Goal: Information Seeking & Learning: Learn about a topic

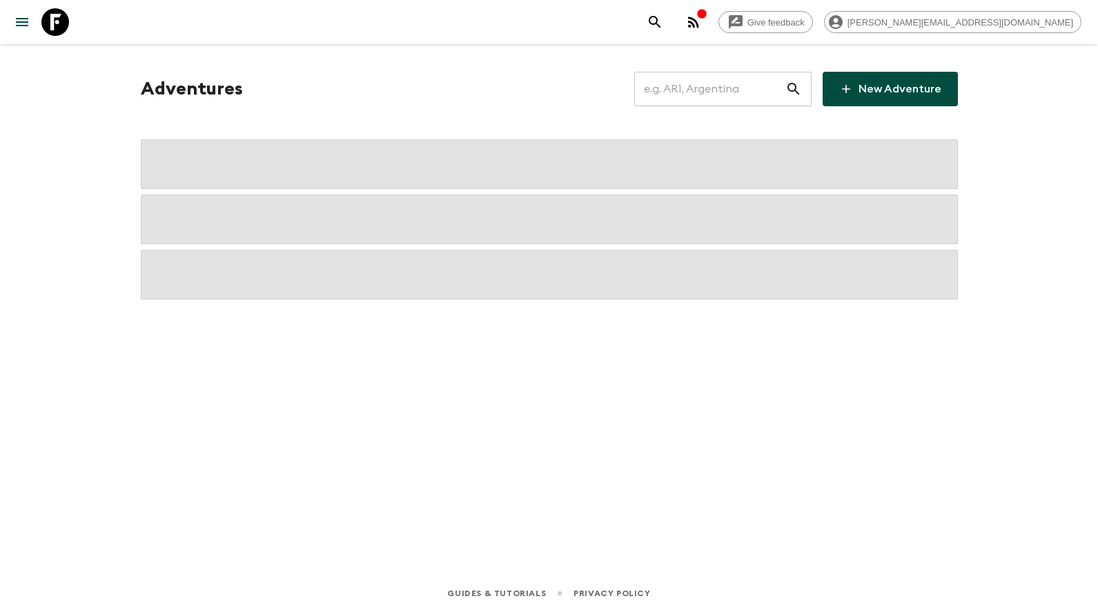
click at [732, 84] on input "text" at bounding box center [709, 89] width 151 height 39
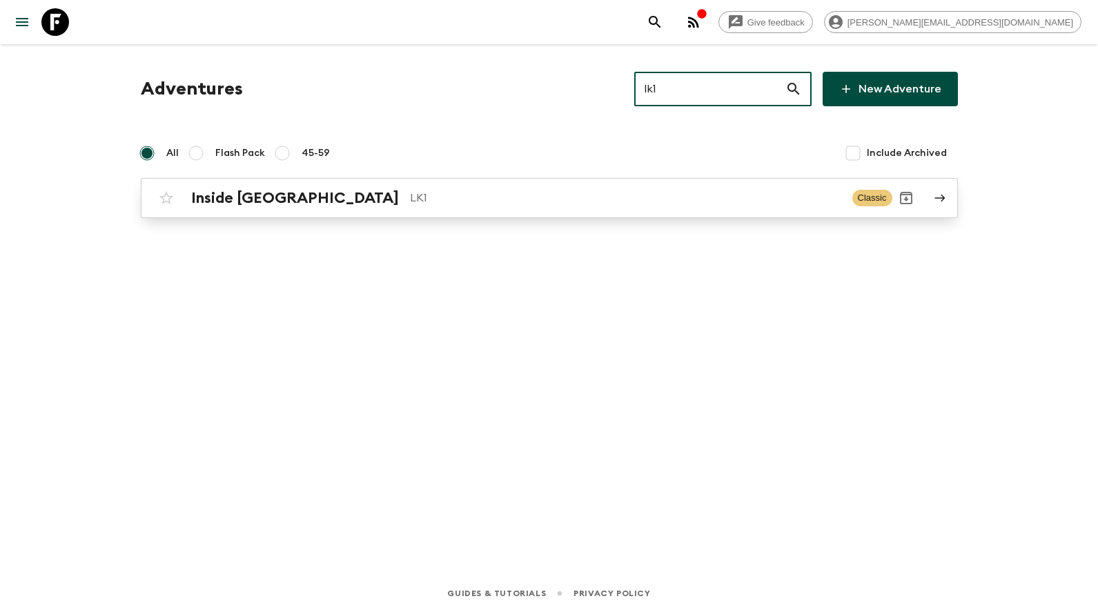
type input "lk1"
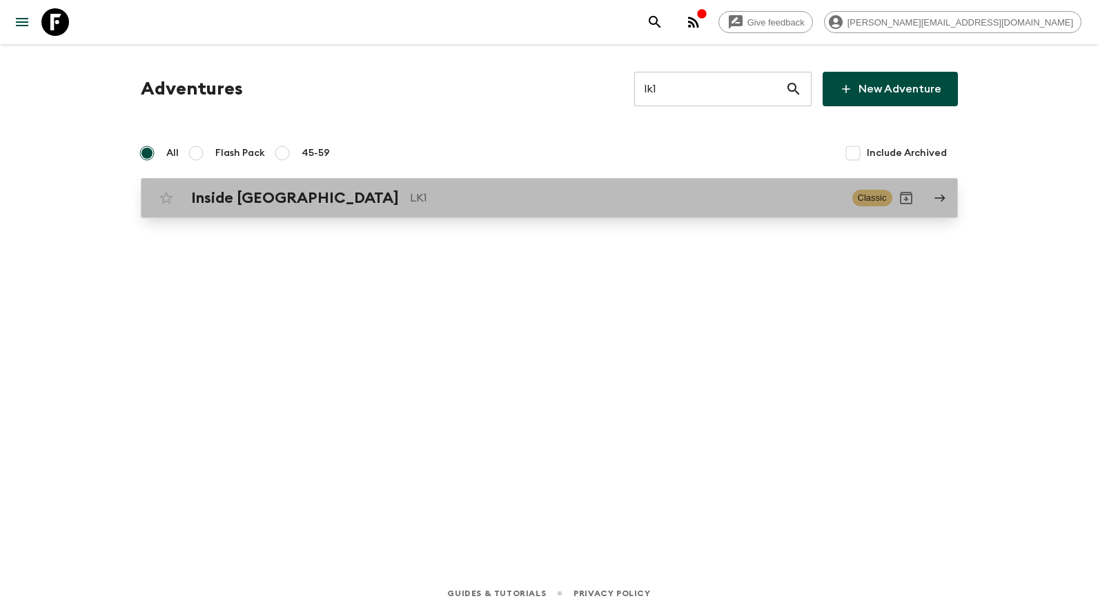
click at [257, 193] on h2 "Inside Sri Lanka" at bounding box center [295, 198] width 208 height 18
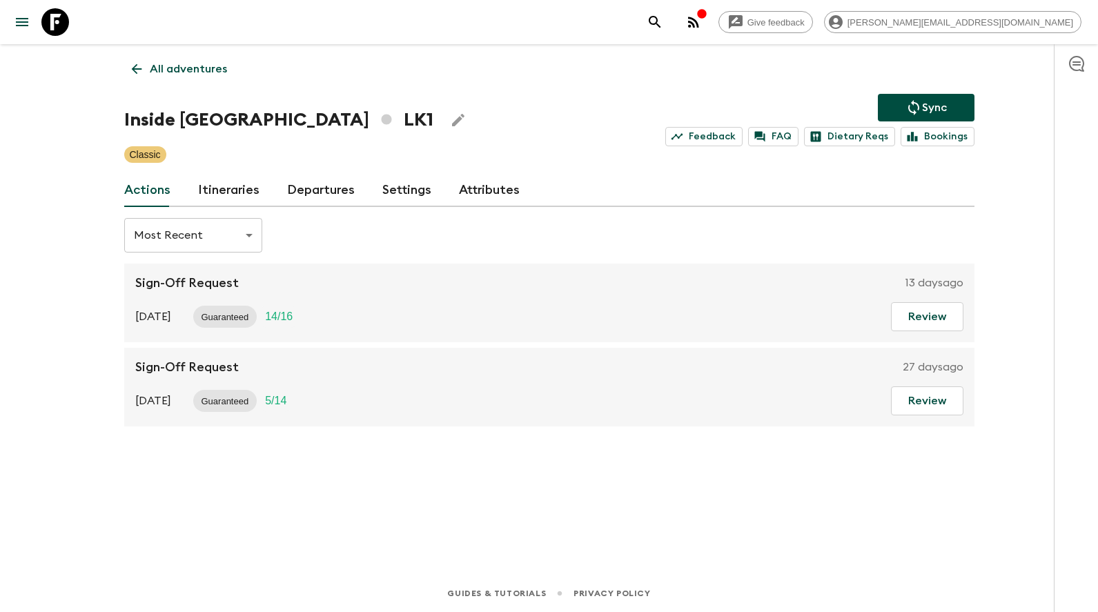
click at [313, 186] on link "Departures" at bounding box center [321, 190] width 68 height 33
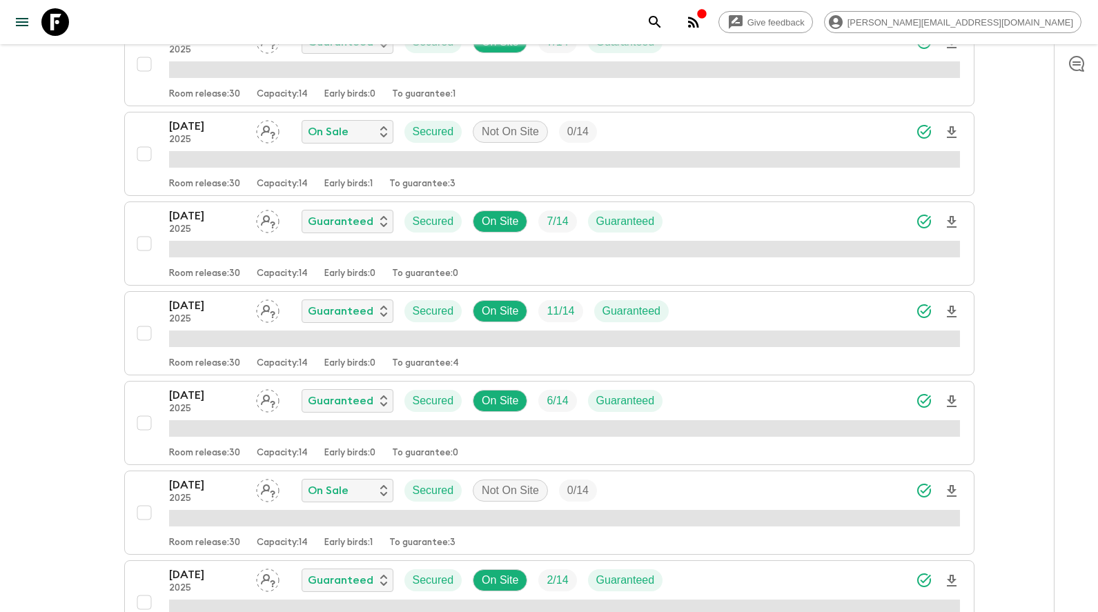
scroll to position [1599, 0]
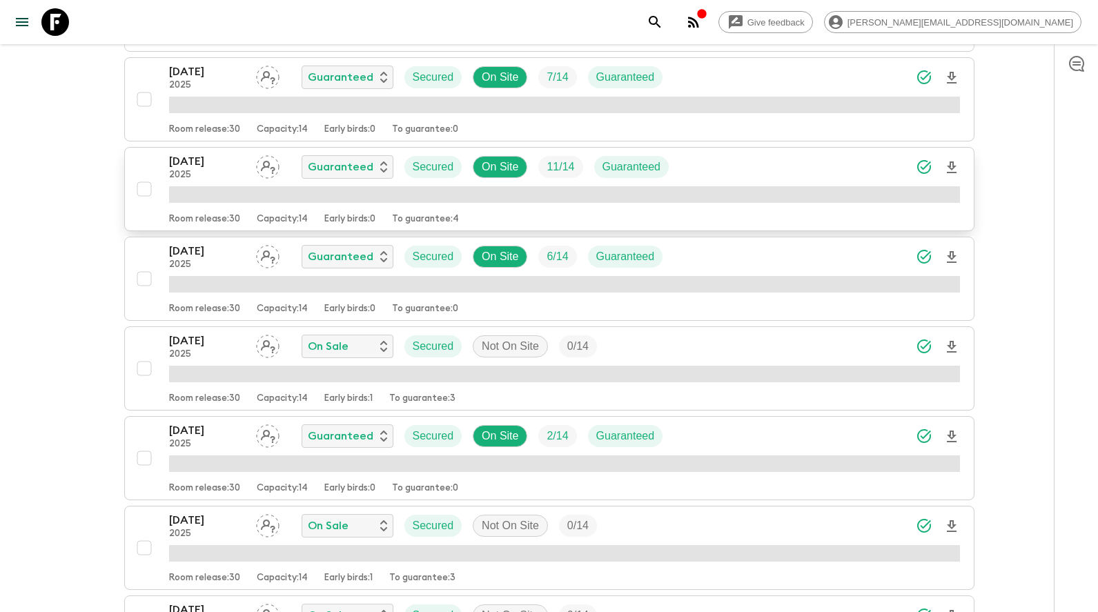
click at [206, 157] on p "22 Nov 2025" at bounding box center [207, 161] width 76 height 17
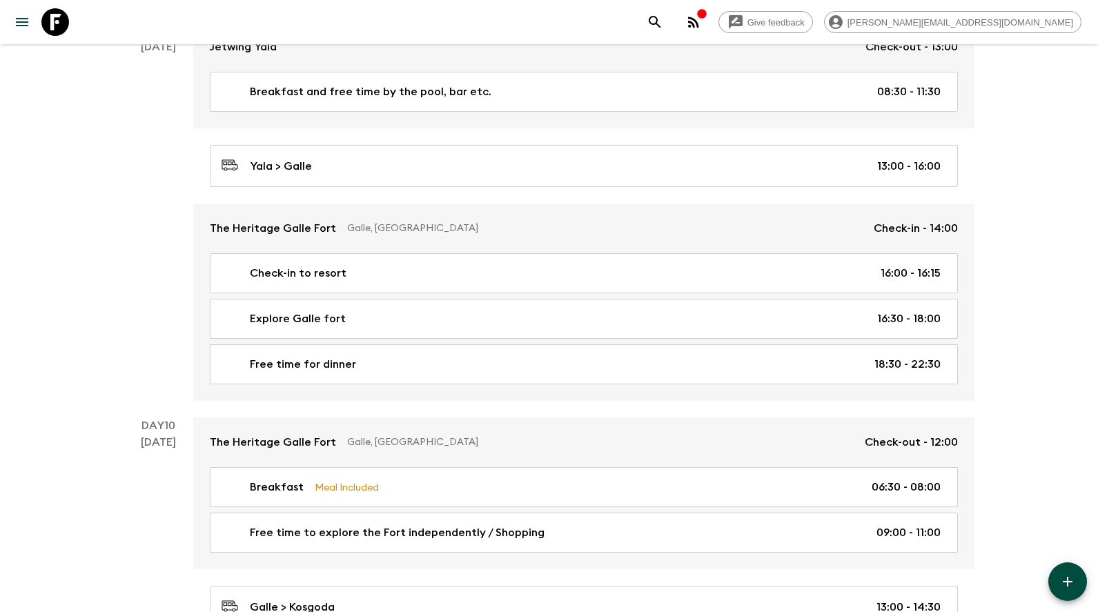
scroll to position [4218, 0]
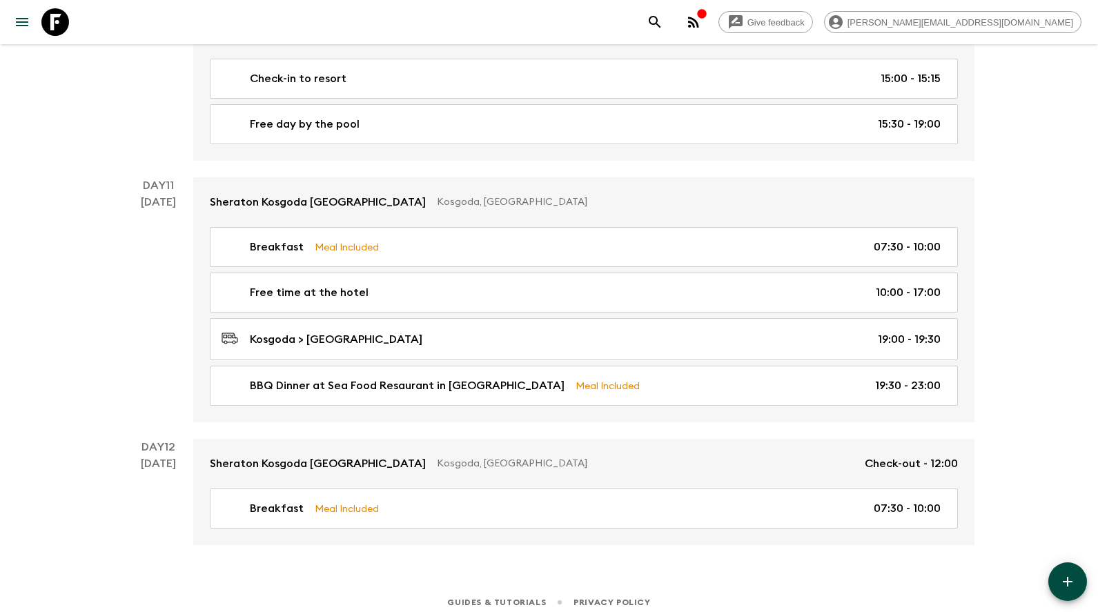
click at [68, 28] on icon at bounding box center [55, 22] width 28 height 28
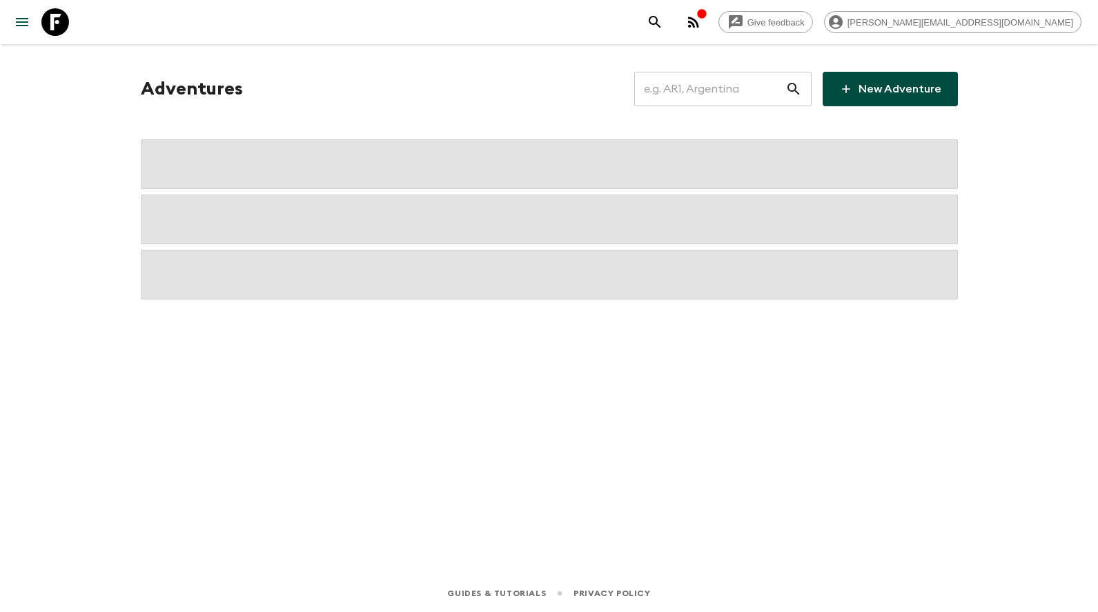
click at [740, 81] on input "text" at bounding box center [709, 89] width 151 height 39
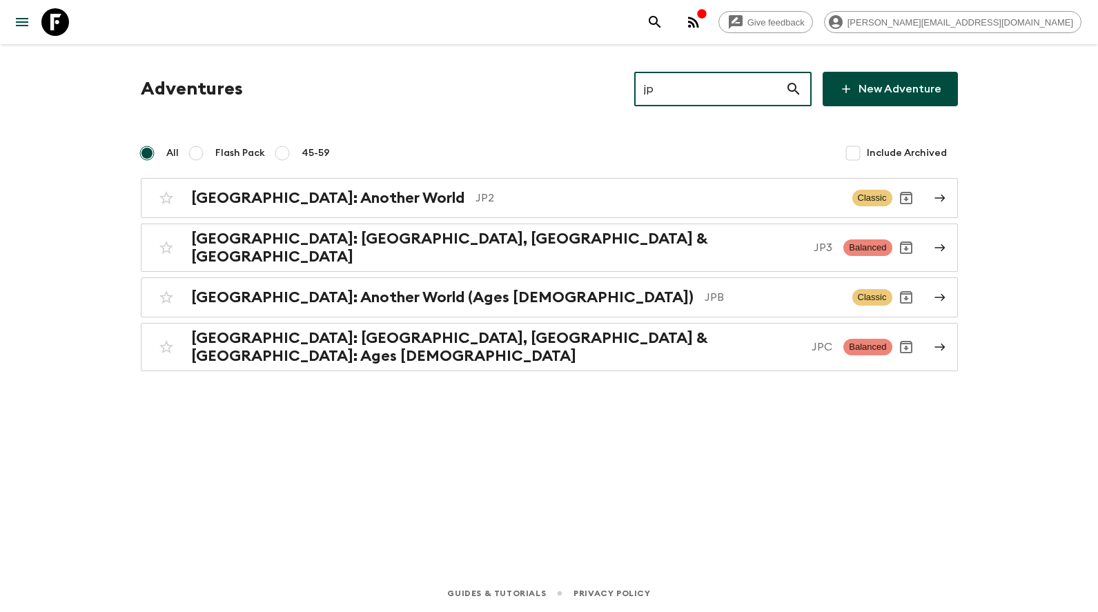
type input "jp2"
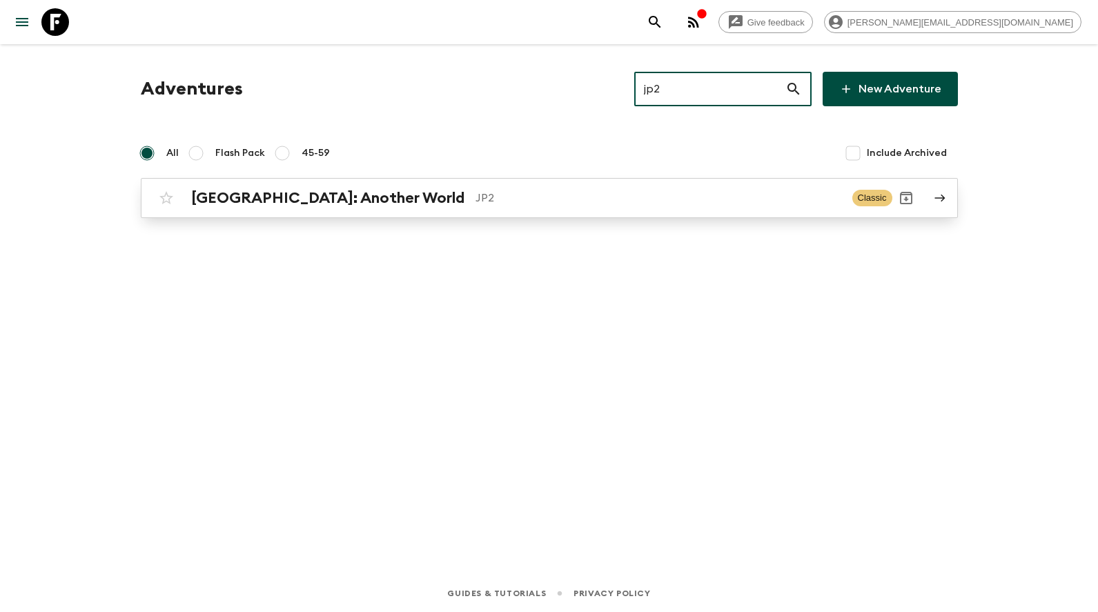
click at [290, 204] on h2 "Japan: Another World" at bounding box center [327, 198] width 273 height 18
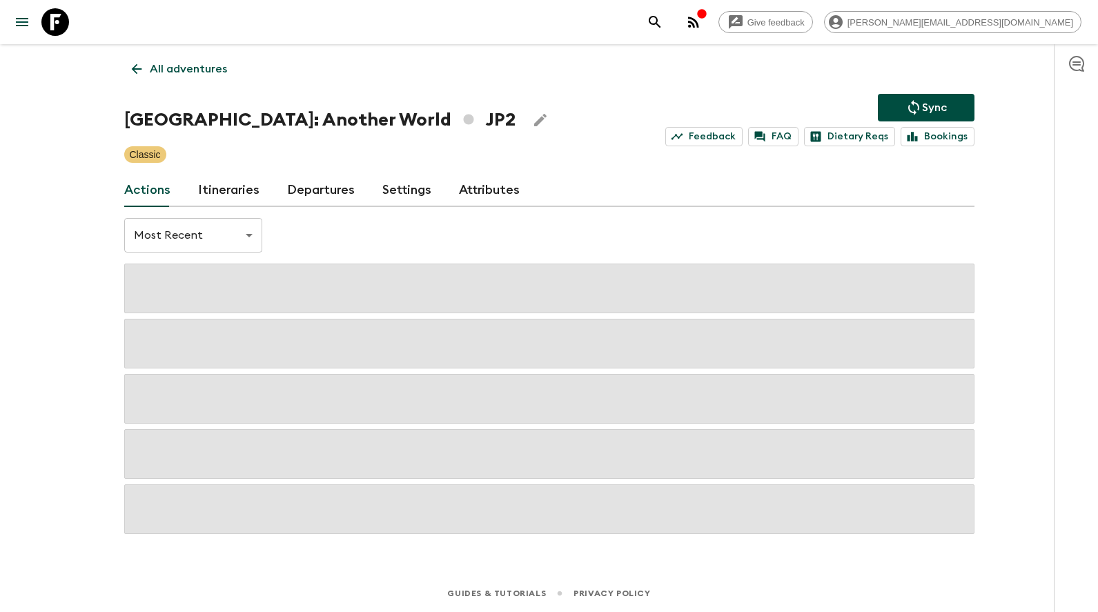
click at [318, 191] on link "Departures" at bounding box center [321, 190] width 68 height 33
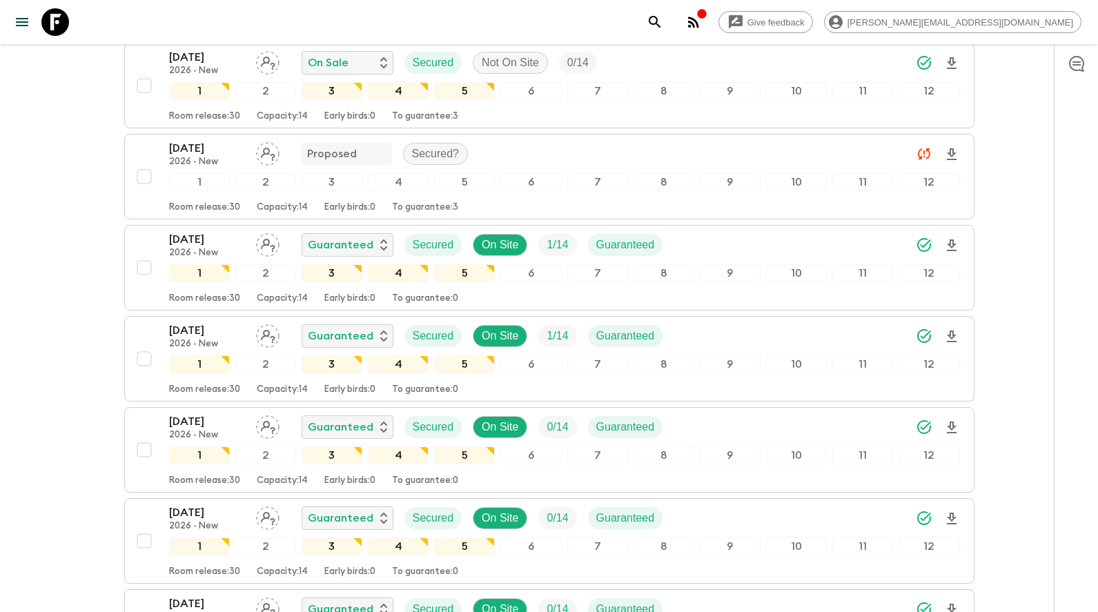
scroll to position [5733, 0]
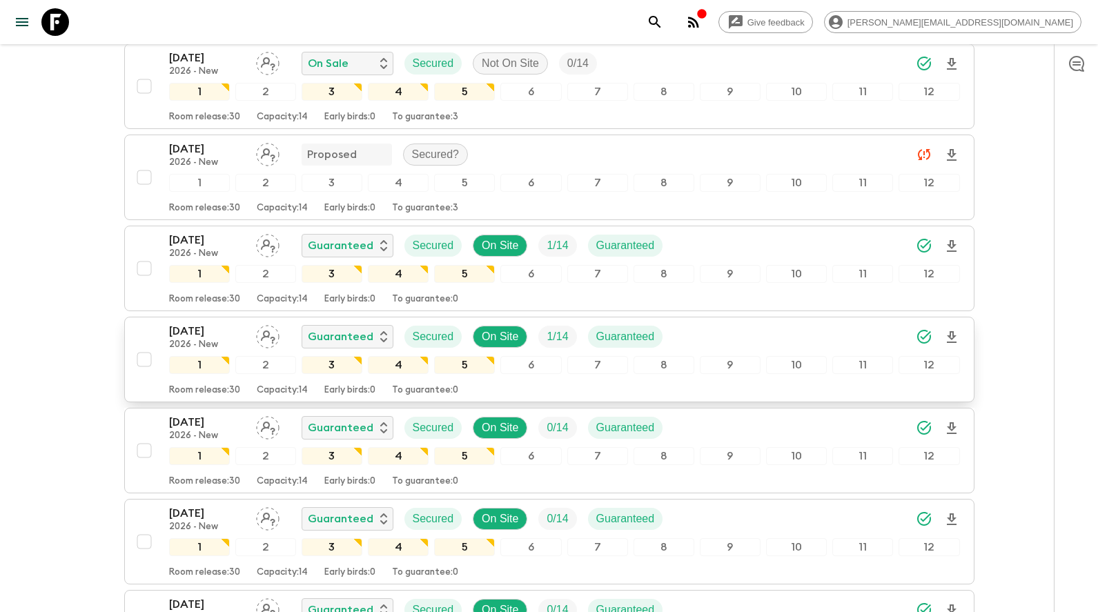
click at [203, 337] on p "13 Jun 2026" at bounding box center [207, 331] width 76 height 17
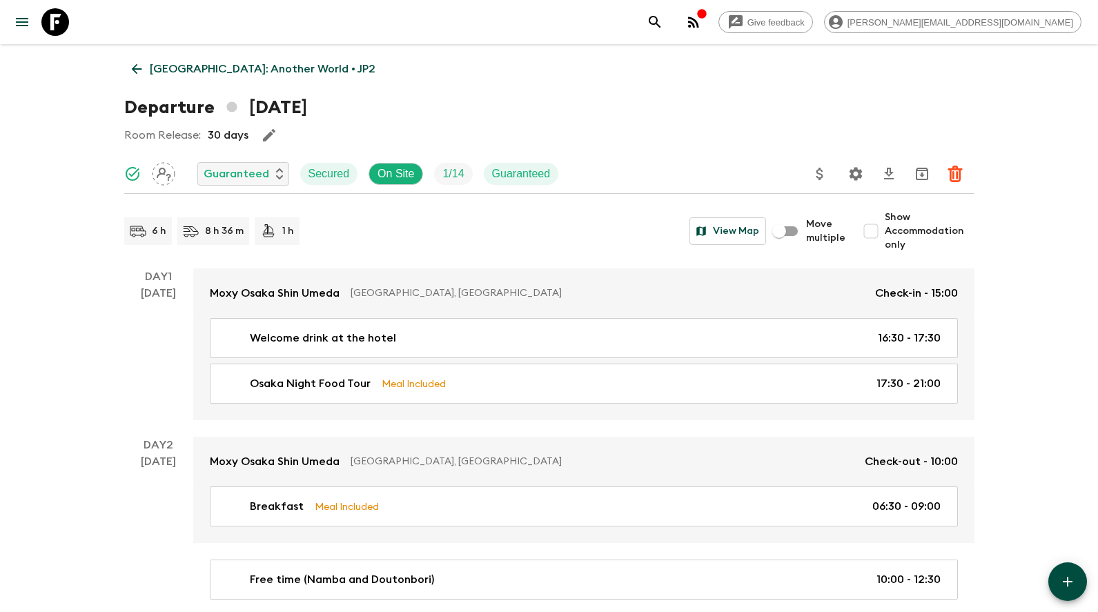
click at [64, 23] on icon at bounding box center [55, 22] width 28 height 28
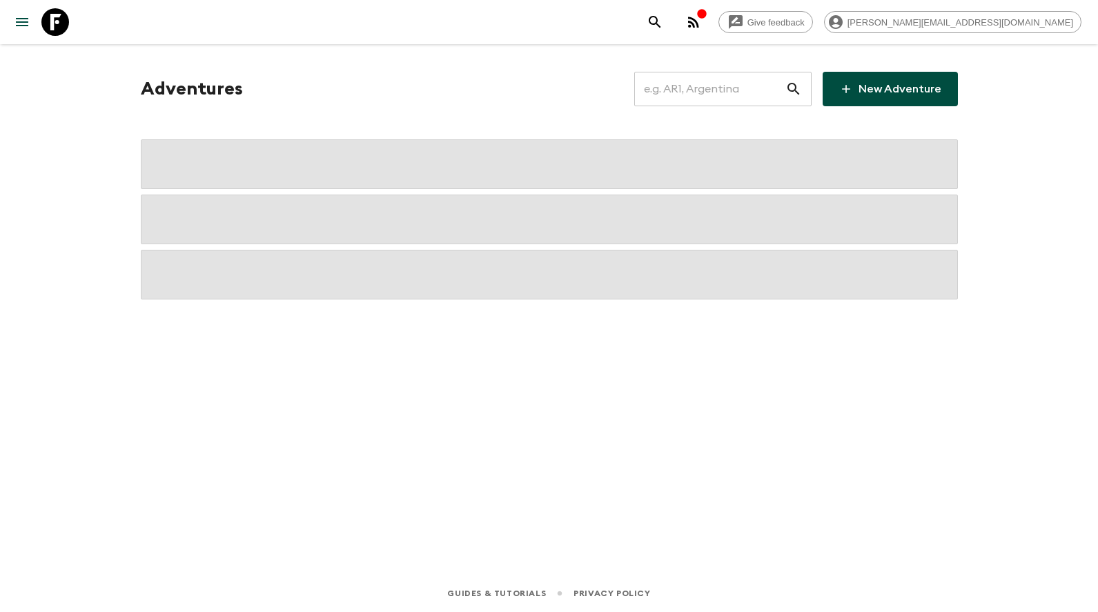
click at [724, 86] on input "text" at bounding box center [709, 89] width 151 height 39
type input "vn1"
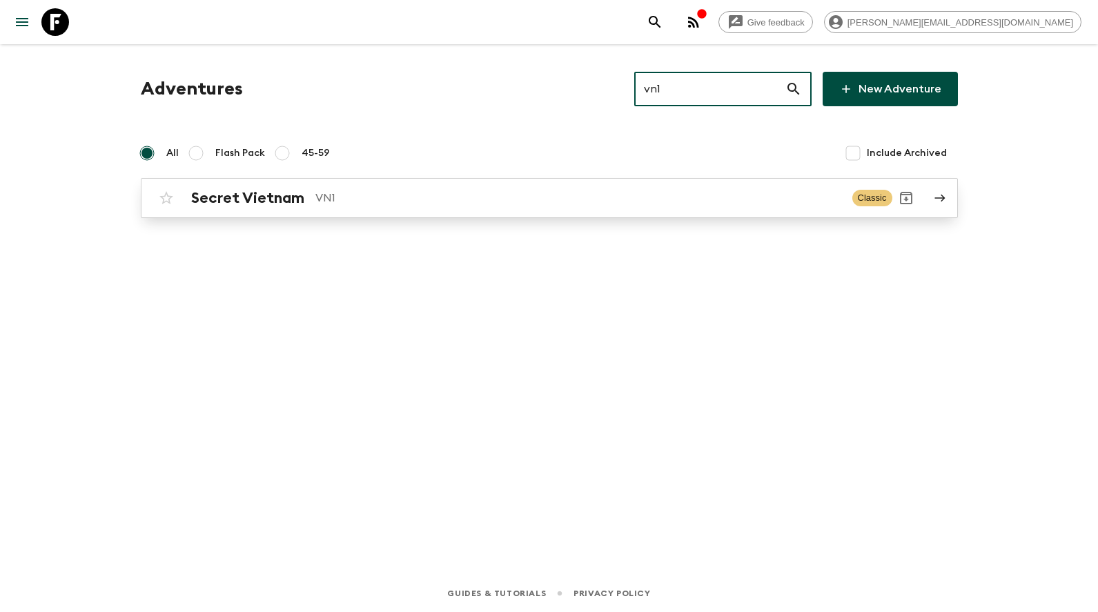
click at [249, 200] on h2 "Secret Vietnam" at bounding box center [247, 198] width 113 height 18
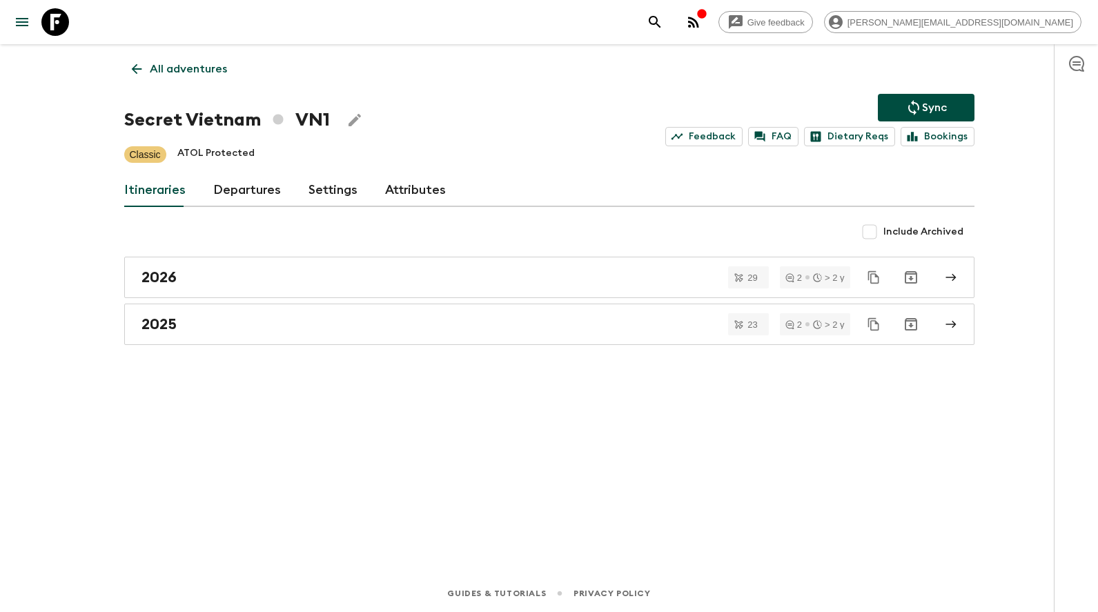
click at [248, 186] on link "Departures" at bounding box center [247, 190] width 68 height 33
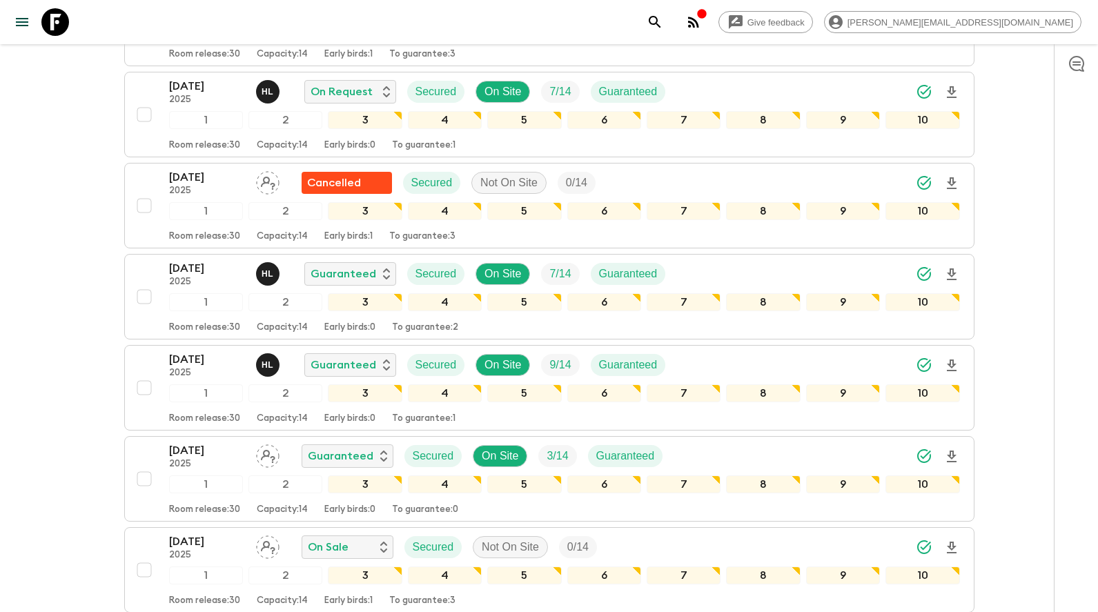
scroll to position [1081, 0]
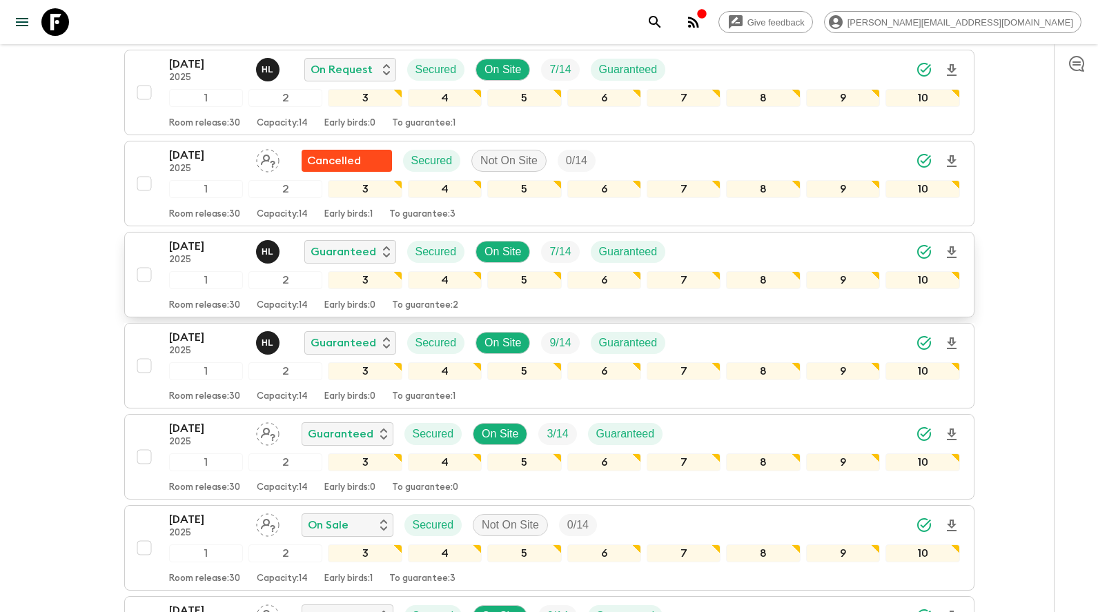
click at [195, 251] on p "03 Oct 2025" at bounding box center [207, 246] width 76 height 17
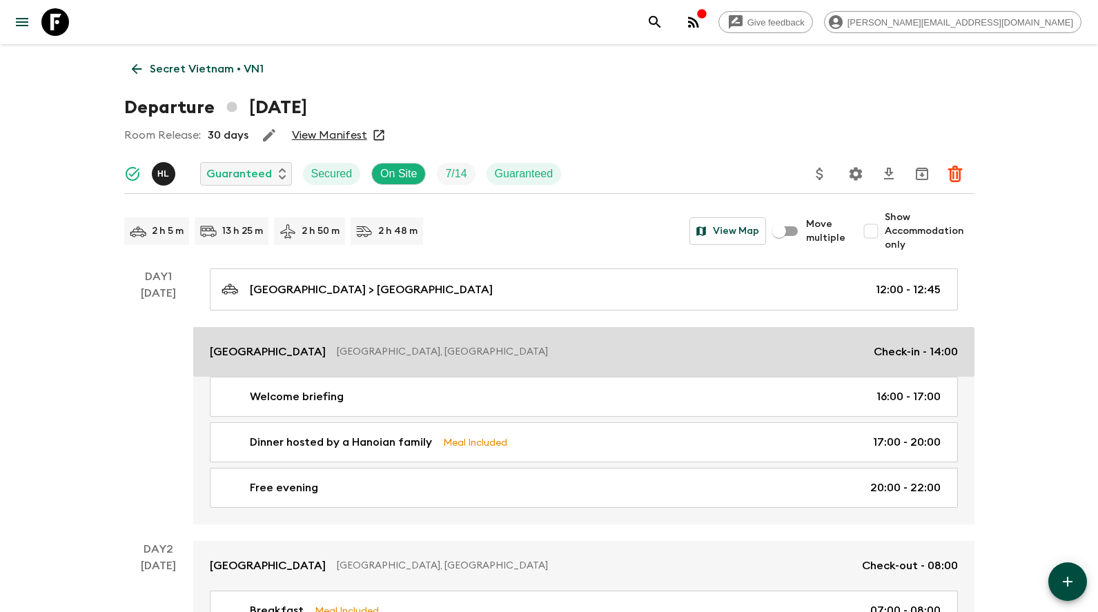
click at [255, 349] on p "[GEOGRAPHIC_DATA]" at bounding box center [268, 352] width 116 height 17
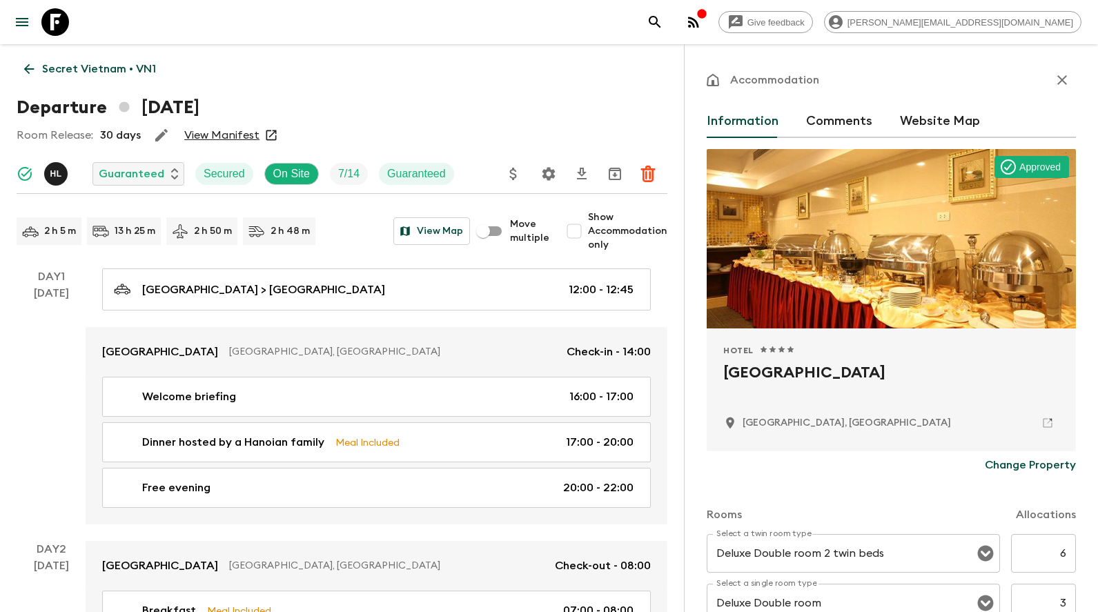
click at [1052, 425] on icon at bounding box center [1047, 423] width 12 height 12
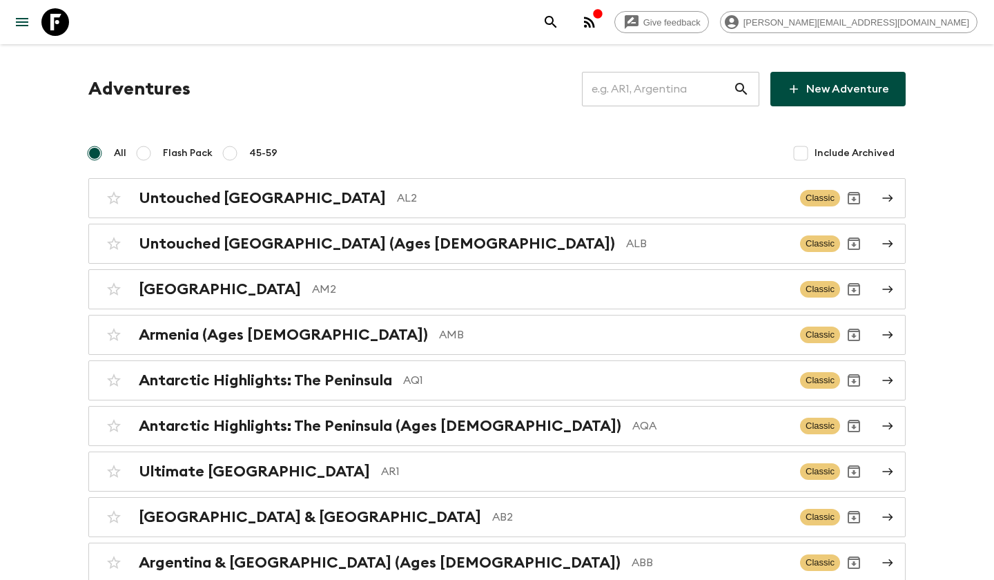
click at [649, 96] on input "text" at bounding box center [657, 89] width 151 height 39
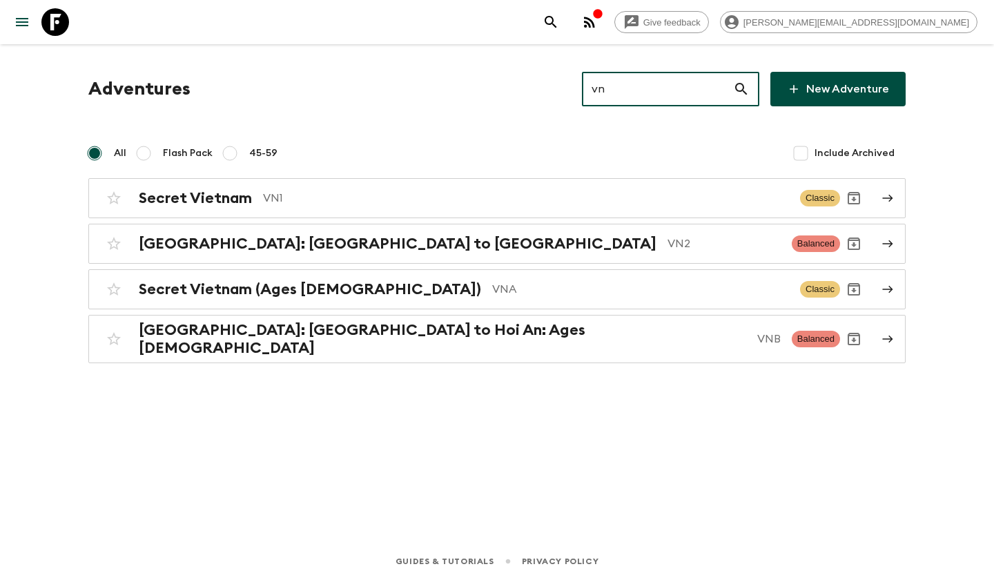
type input "vn1"
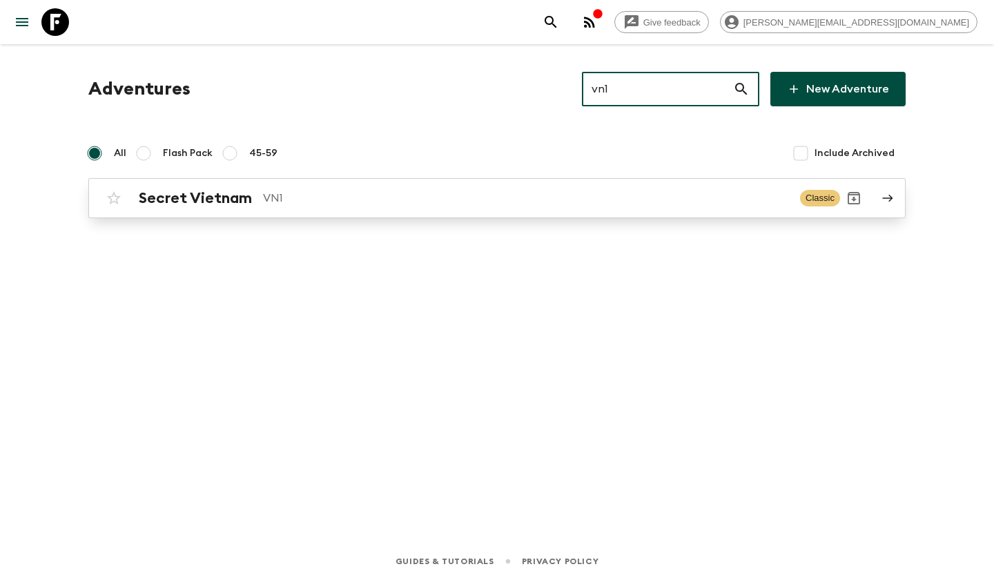
click at [303, 202] on p "VN1" at bounding box center [526, 198] width 526 height 17
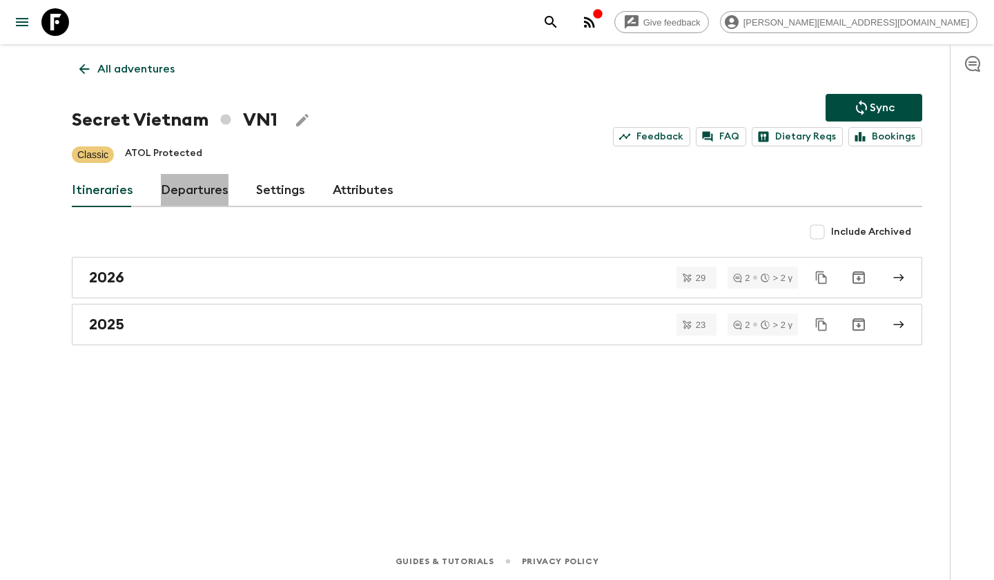
click at [209, 186] on link "Departures" at bounding box center [195, 190] width 68 height 33
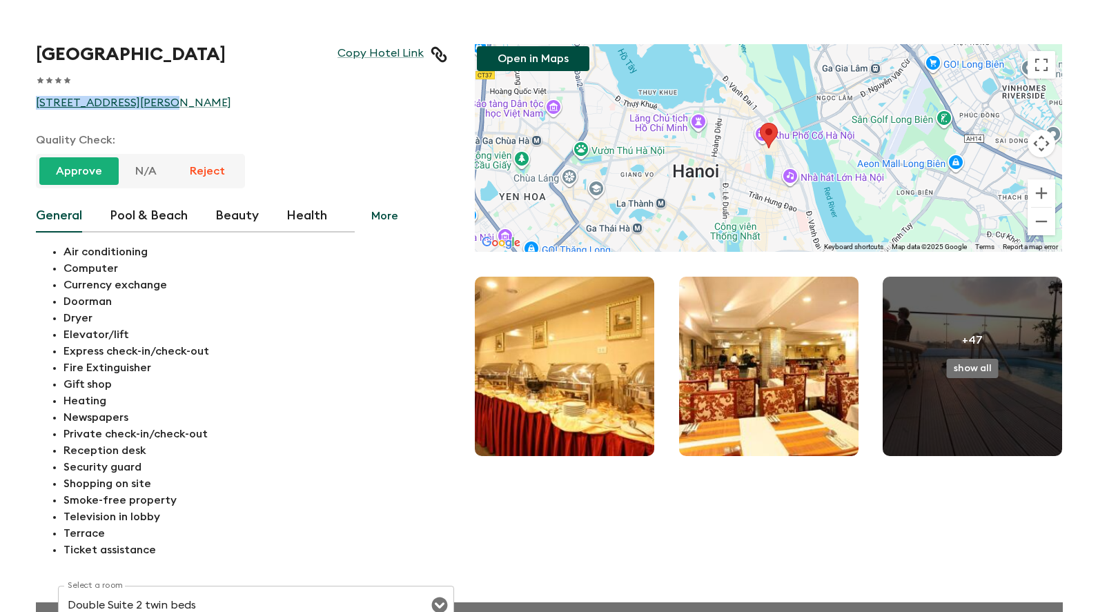
drag, startPoint x: 31, startPoint y: 108, endPoint x: 152, endPoint y: 112, distance: 120.8
click at [152, 112] on div "[GEOGRAPHIC_DATA] Link 1 Star 2 Stars 3 Stars 4 Stars 5 Stars [STREET_ADDRESS][…" at bounding box center [228, 288] width 440 height 542
copy link "[STREET_ADDRESS][PERSON_NAME]"
